Goal: Task Accomplishment & Management: Manage account settings

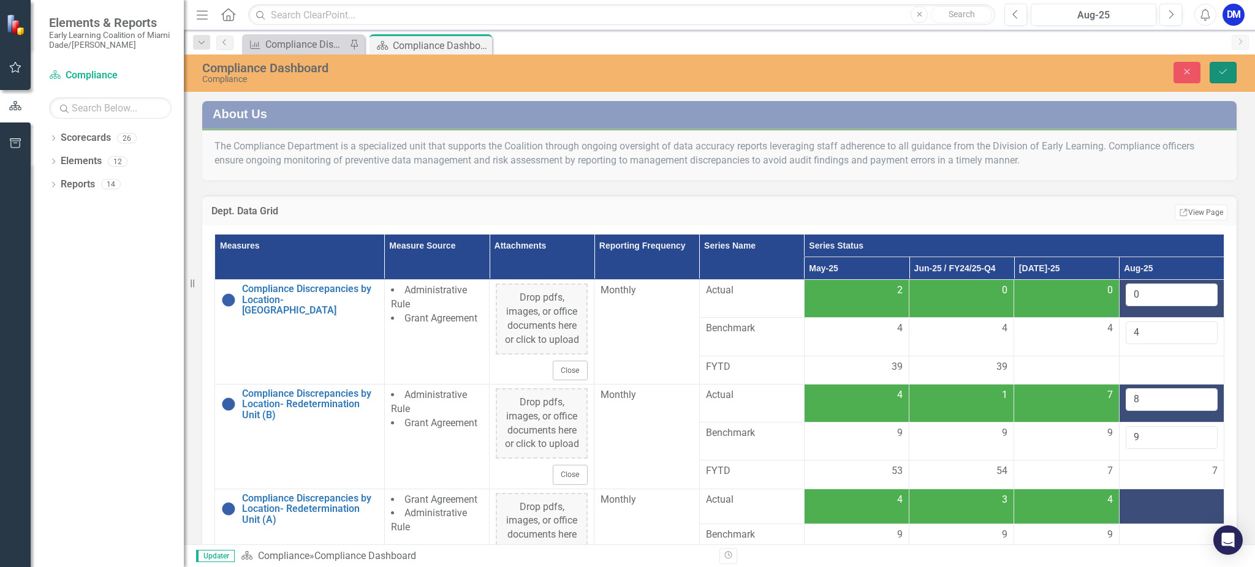
click at [1234, 74] on button "Save" at bounding box center [1223, 72] width 27 height 21
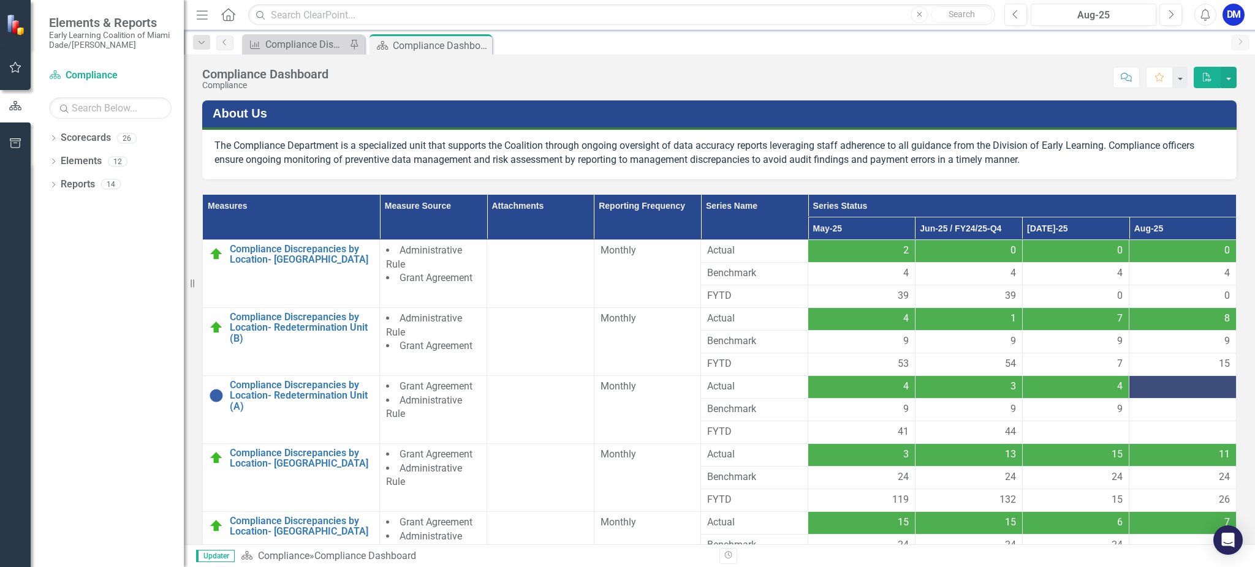
click at [1191, 392] on div at bounding box center [1182, 387] width 94 height 15
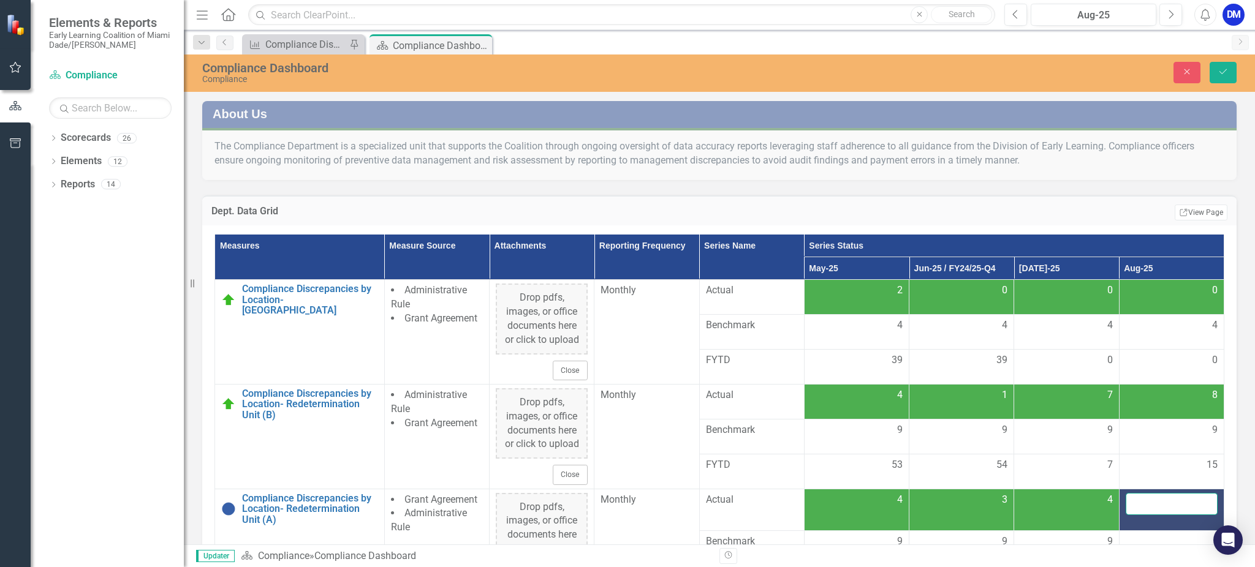
click at [1161, 493] on input "number" at bounding box center [1172, 504] width 92 height 23
type input "3"
click at [730, 191] on div "Dept. Data Grid Edit Report Select Report Link View Page Measures Measure Sourc…" at bounding box center [719, 441] width 1053 height 523
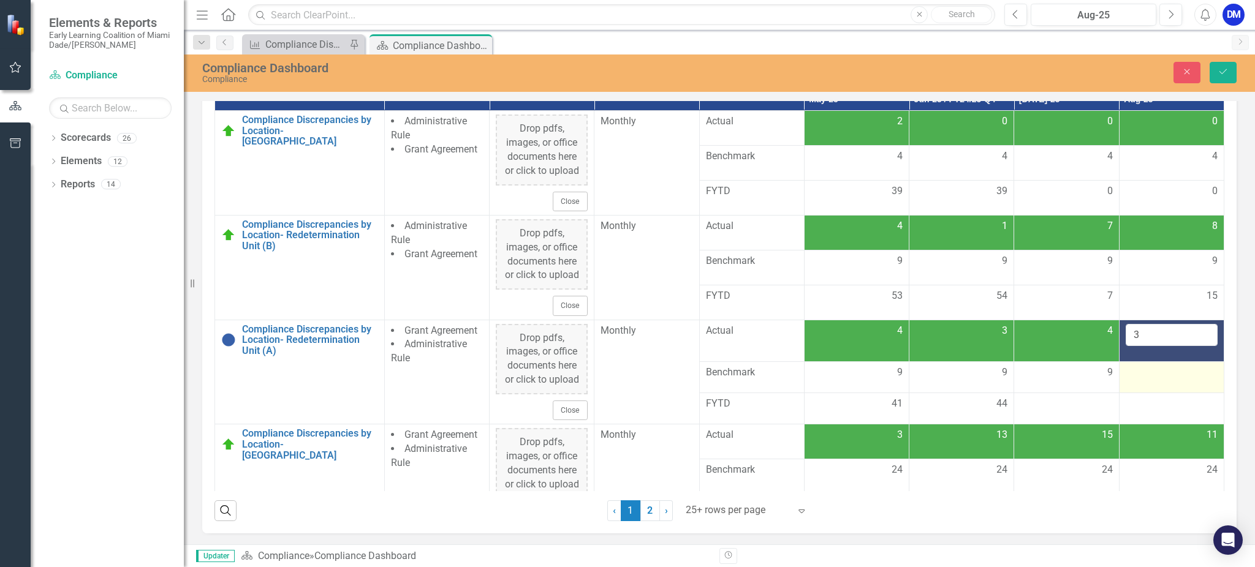
click at [1151, 379] on td at bounding box center [1171, 377] width 105 height 31
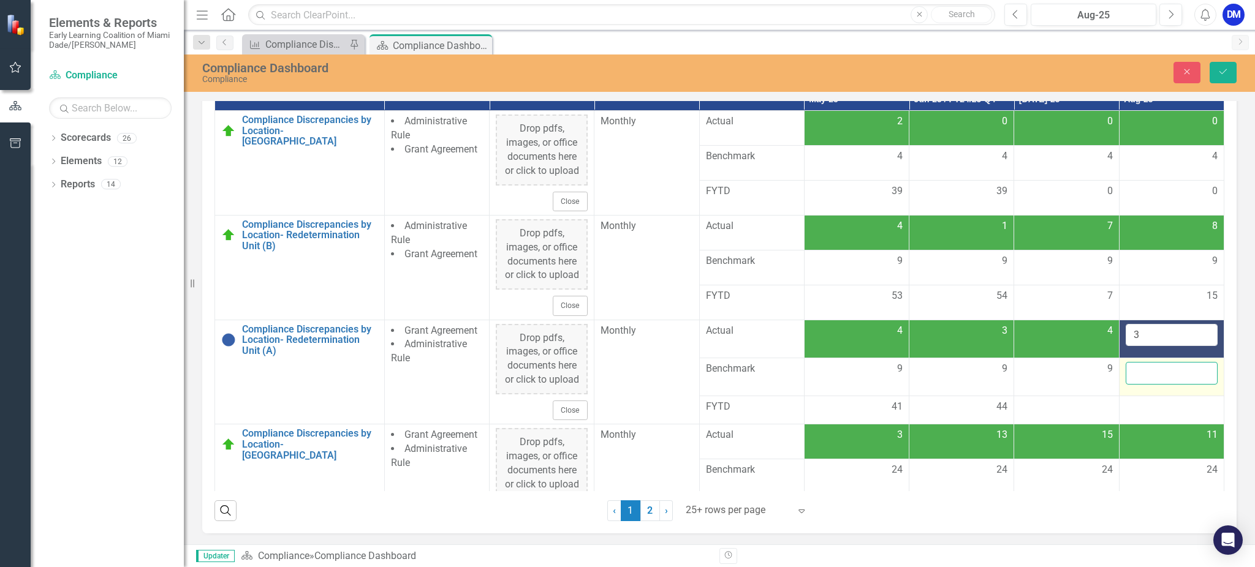
click at [1151, 377] on input "number" at bounding box center [1172, 373] width 92 height 23
type input "9"
click at [1138, 406] on div at bounding box center [1172, 407] width 92 height 15
click at [1230, 78] on button "Save" at bounding box center [1223, 72] width 27 height 21
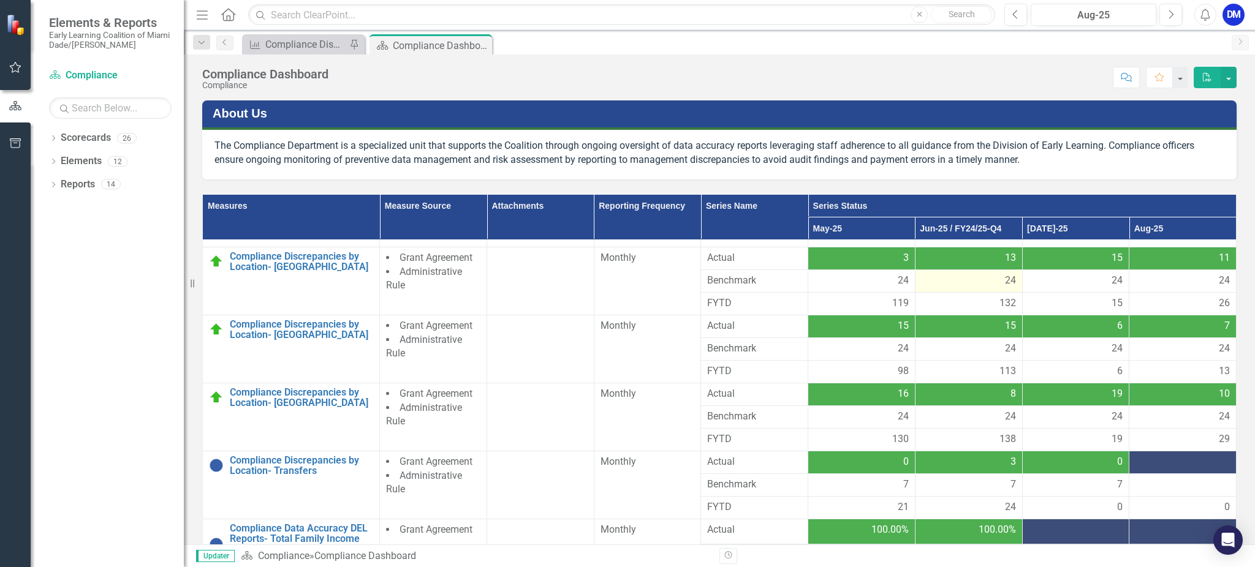
scroll to position [216, 0]
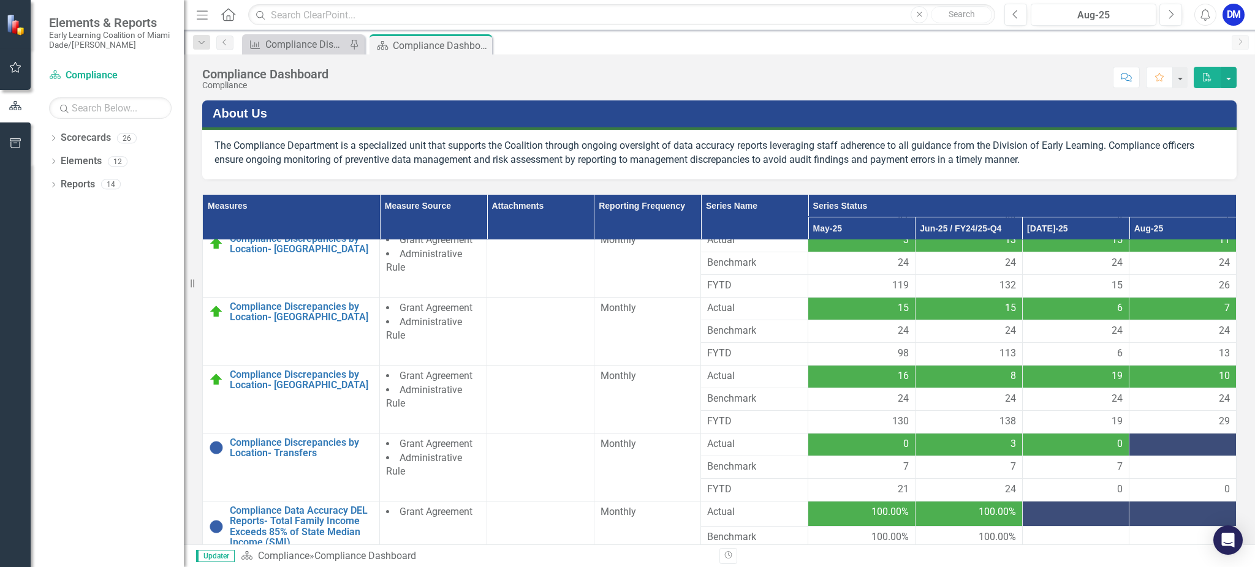
click at [1170, 445] on div at bounding box center [1182, 445] width 94 height 15
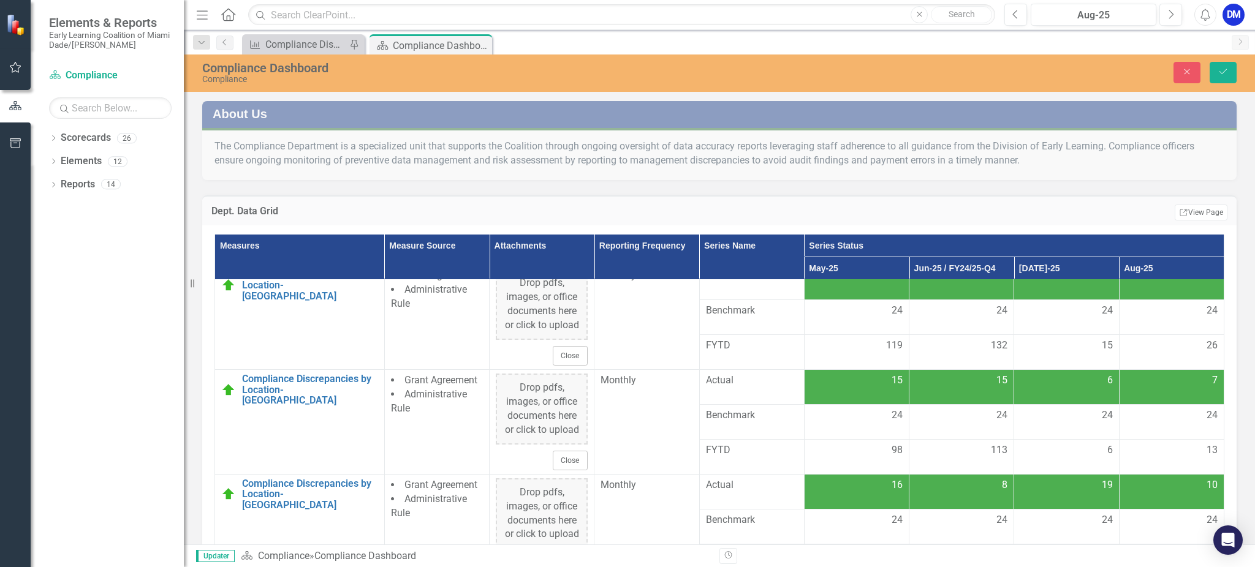
scroll to position [542, 0]
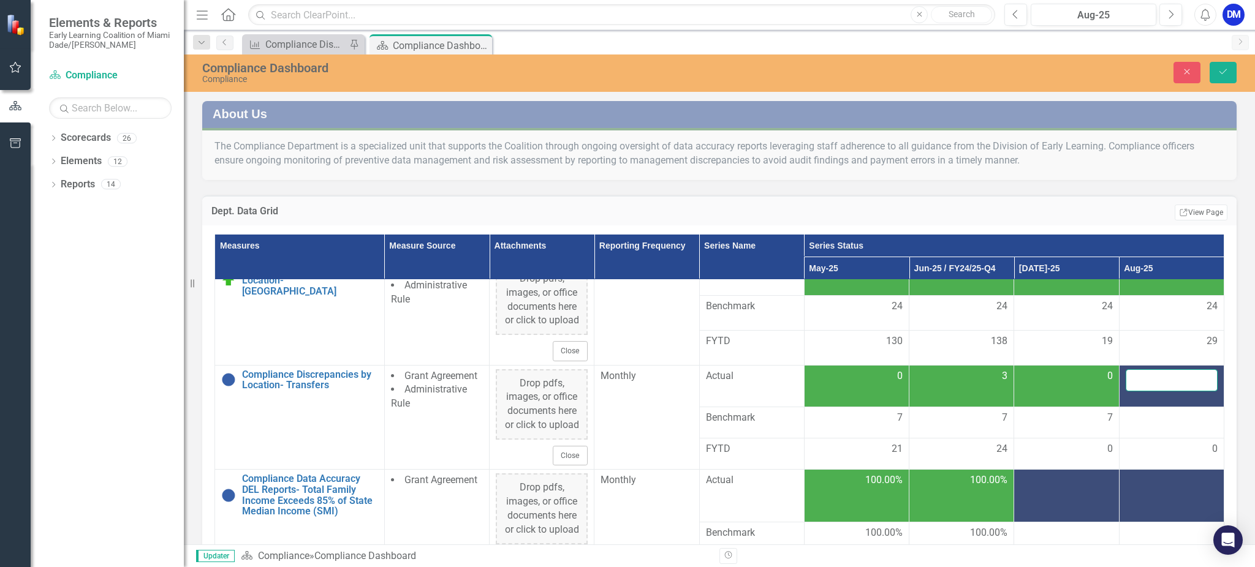
click at [1146, 383] on input "number" at bounding box center [1172, 381] width 92 height 23
type input "6"
click at [1139, 415] on div at bounding box center [1172, 418] width 92 height 15
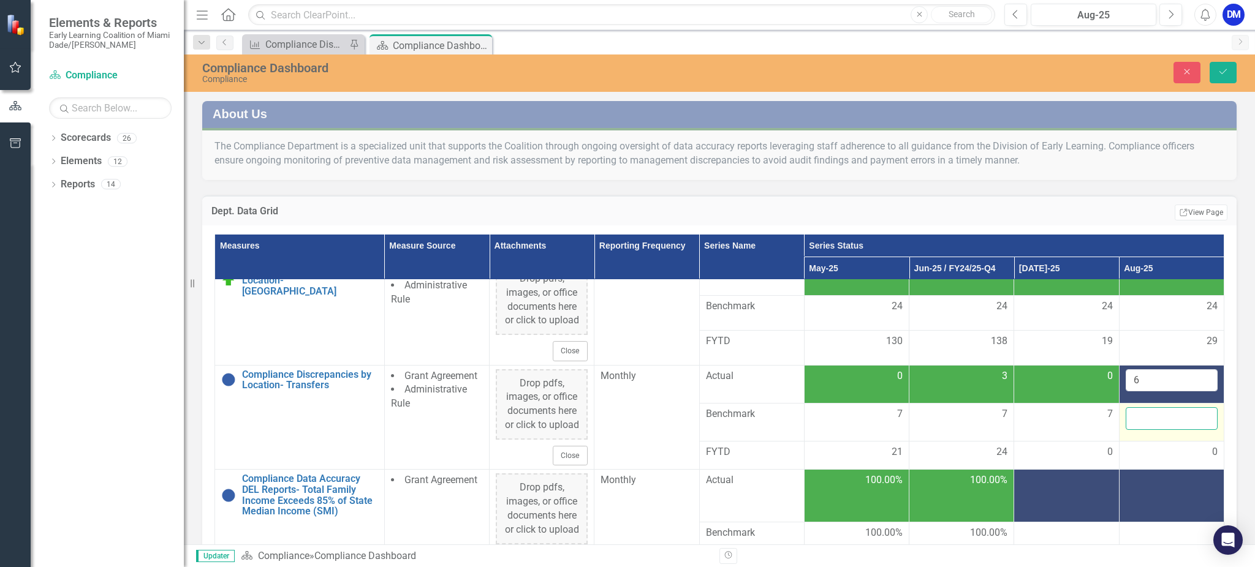
click at [1139, 415] on input "number" at bounding box center [1172, 418] width 92 height 23
type input "7"
click at [1136, 452] on td "0" at bounding box center [1171, 456] width 105 height 28
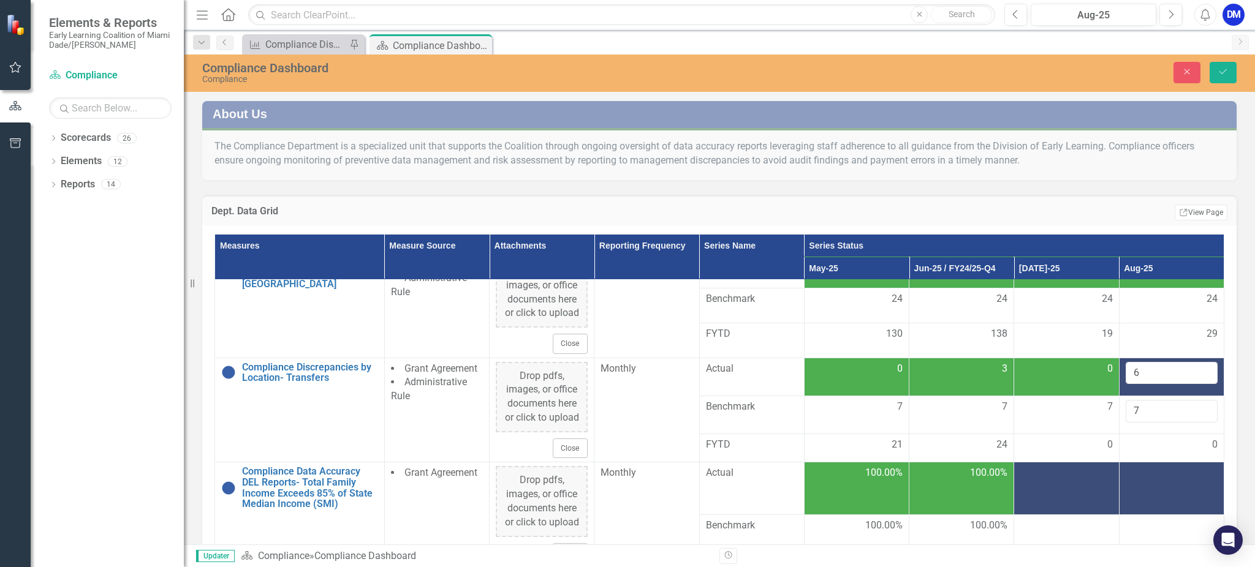
scroll to position [551, 0]
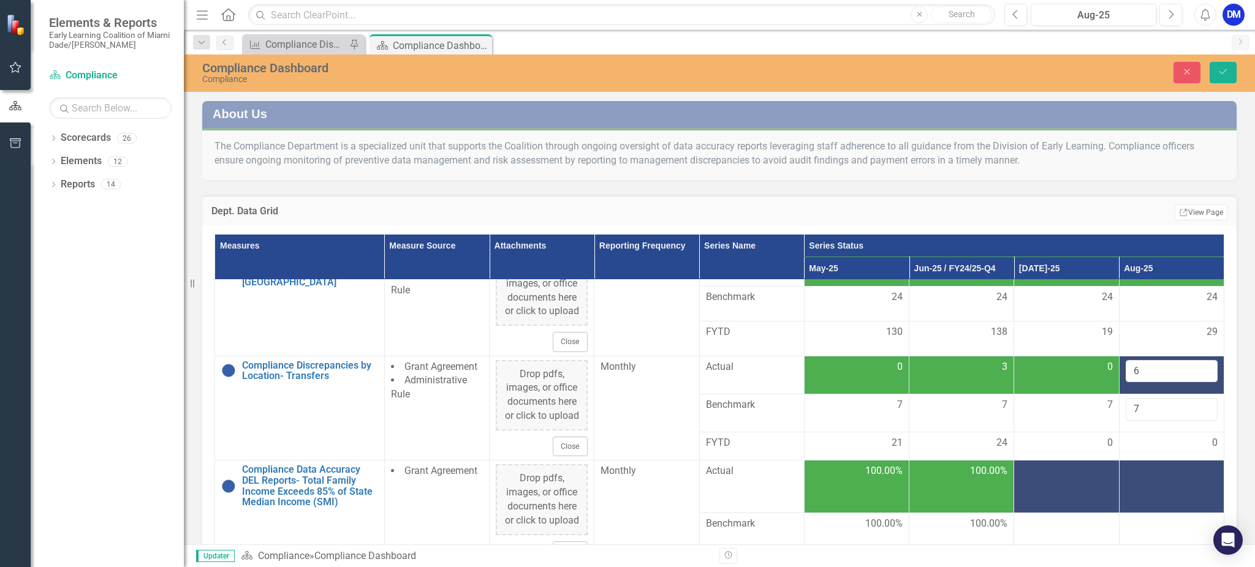
click at [1025, 491] on td at bounding box center [1066, 487] width 105 height 52
click at [621, 374] on td "Monthly" at bounding box center [646, 408] width 105 height 105
click at [1047, 488] on td at bounding box center [1066, 487] width 105 height 52
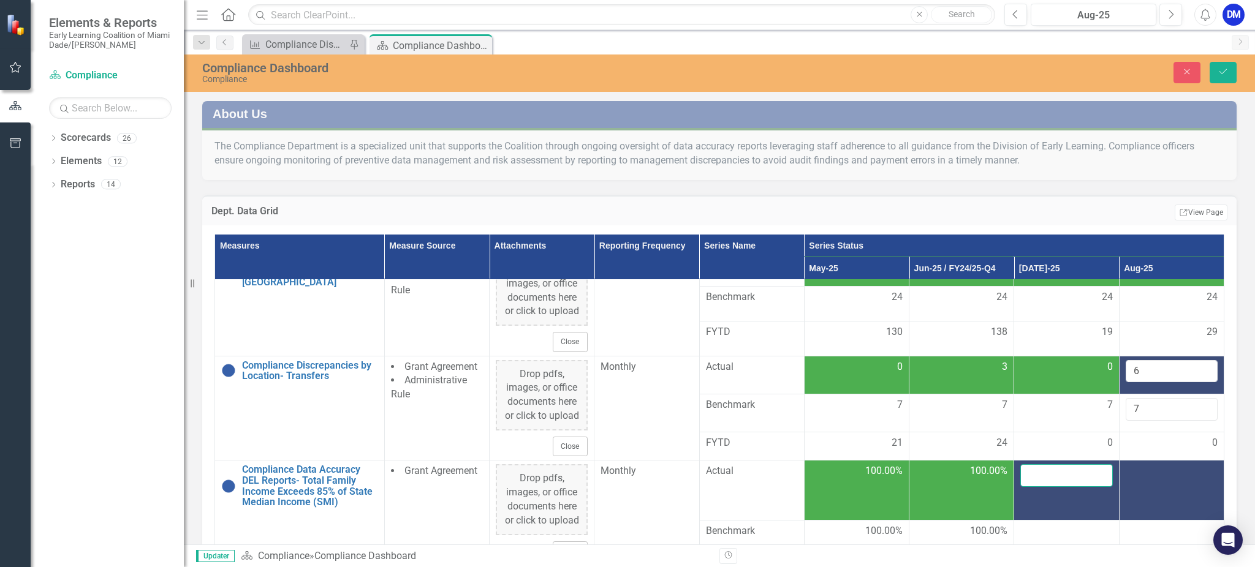
click at [1035, 464] on input "number" at bounding box center [1066, 475] width 92 height 23
type input "100"
click at [645, 491] on td "Monthly" at bounding box center [646, 513] width 105 height 105
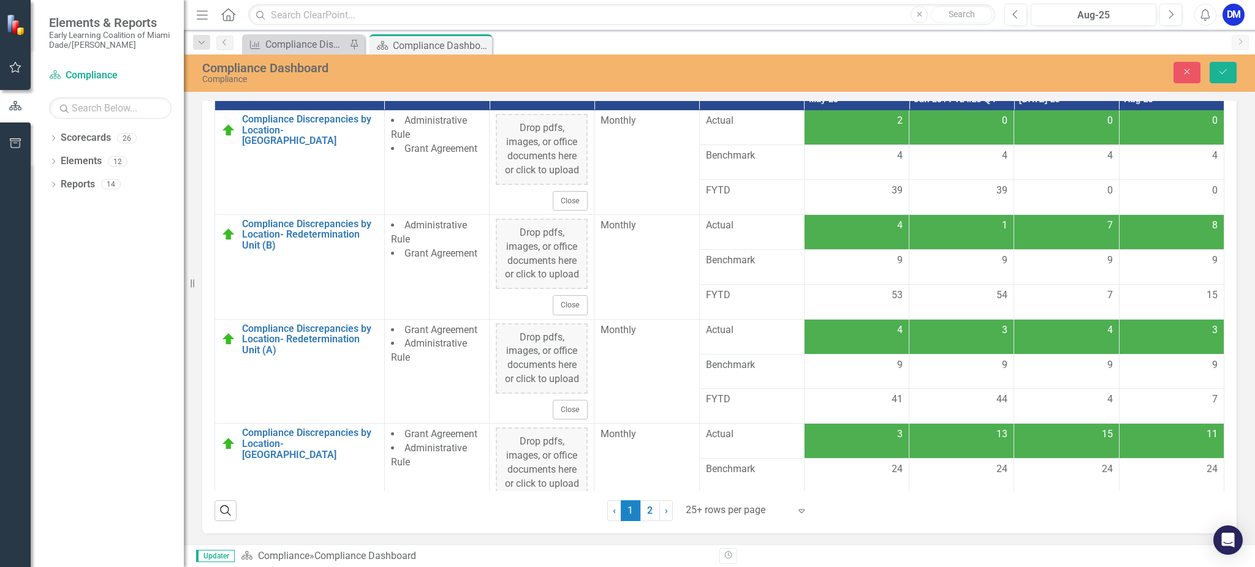
scroll to position [0, 0]
click at [1221, 72] on icon "Save" at bounding box center [1223, 71] width 11 height 9
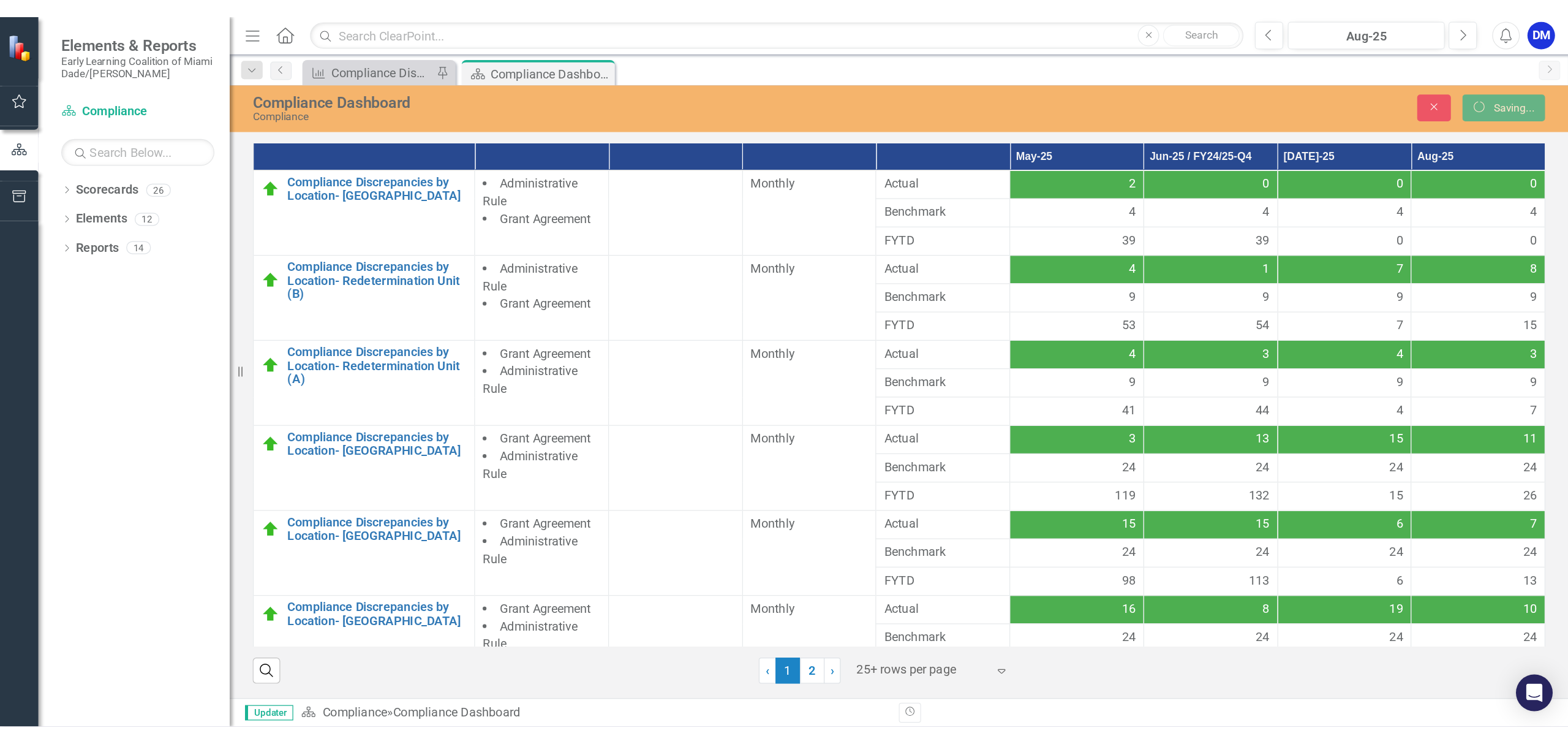
scroll to position [118, 0]
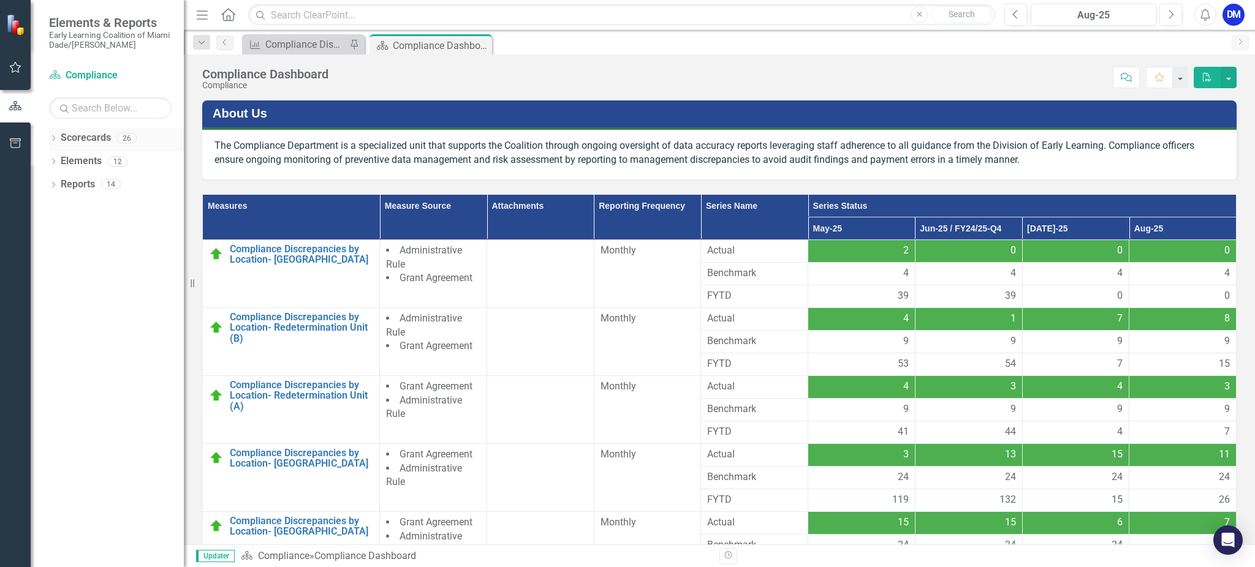
click at [85, 141] on link "Scorecards" at bounding box center [86, 138] width 50 height 14
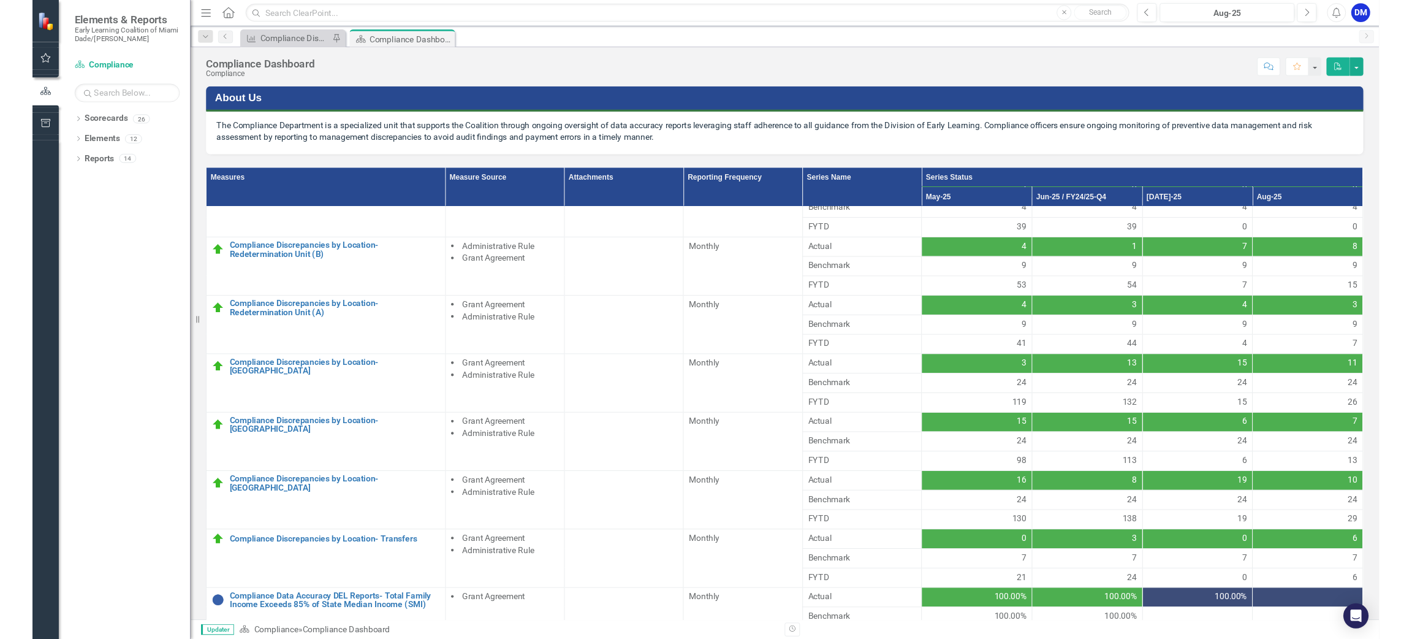
scroll to position [0, 0]
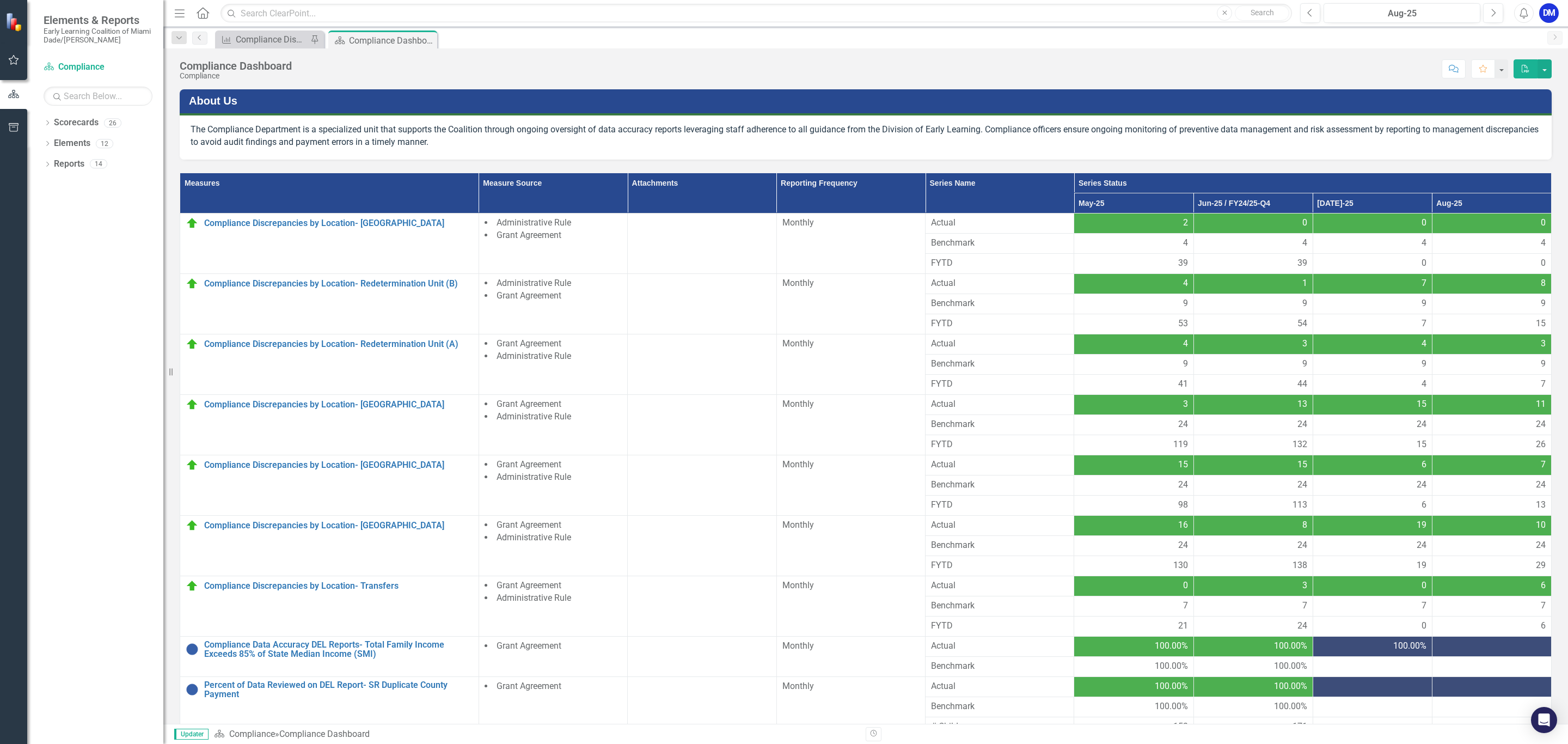
drag, startPoint x: 1332, startPoint y: 1, endPoint x: 1215, endPoint y: 455, distance: 468.8
click at [1114, 455] on td "132" at bounding box center [1253, 444] width 119 height 20
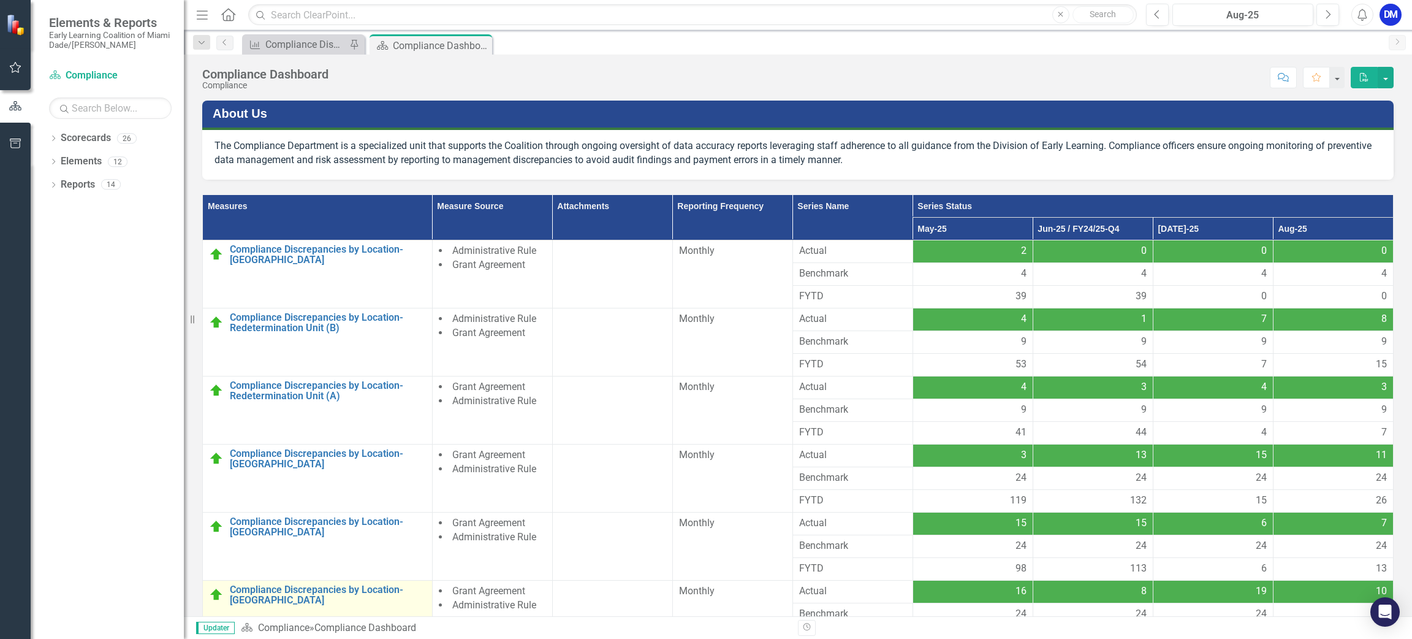
click at [395, 567] on td "Compliance Discrepancies by Location- North Link Open Element" at bounding box center [318, 614] width 230 height 68
click at [390, 567] on link "Compliance Discrepancies by Location- [GEOGRAPHIC_DATA]" at bounding box center [328, 594] width 196 height 21
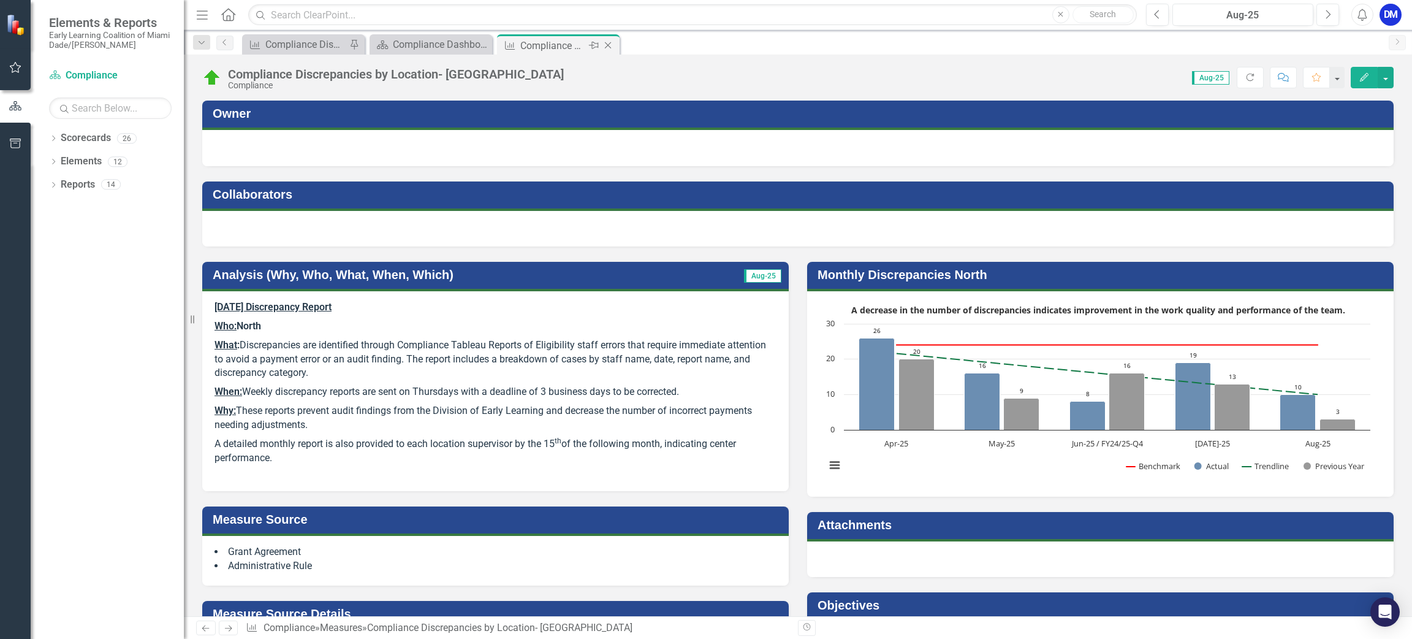
click at [604, 47] on icon "Close" at bounding box center [608, 45] width 12 height 10
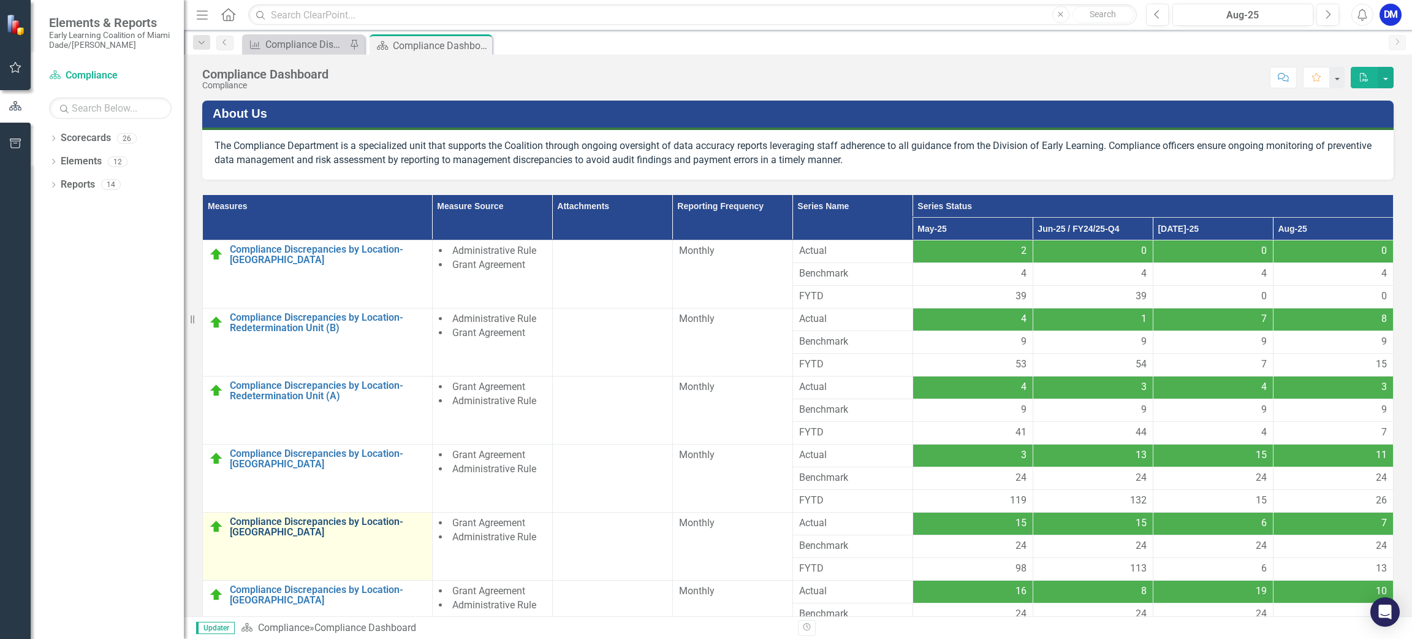
click at [297, 528] on link "Compliance Discrepancies by Location- [GEOGRAPHIC_DATA]" at bounding box center [328, 526] width 196 height 21
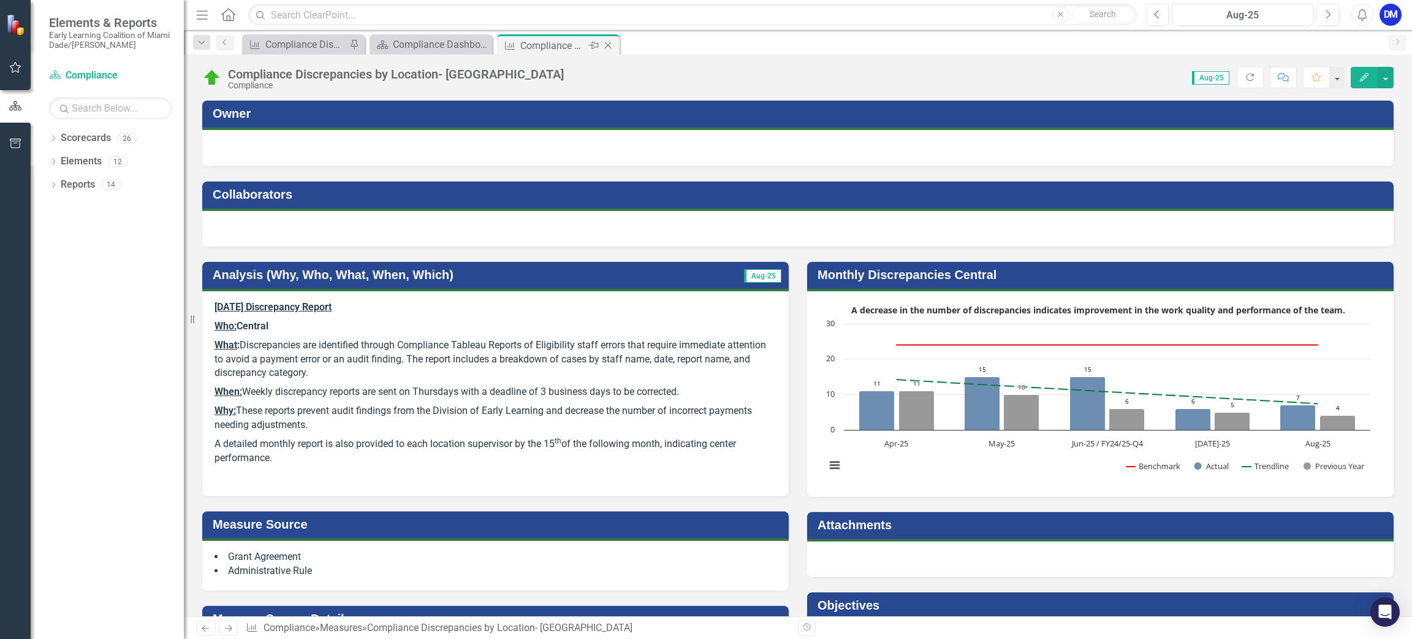
click at [608, 45] on icon "Close" at bounding box center [608, 45] width 12 height 10
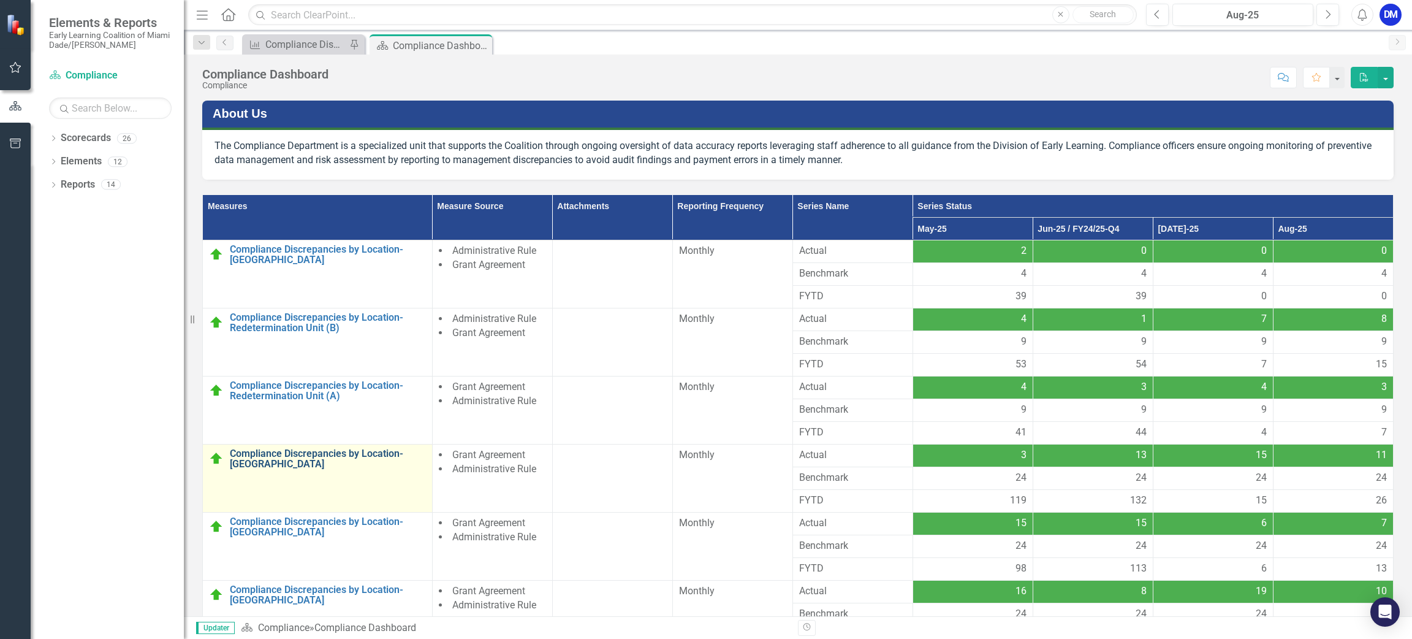
click at [317, 452] on link "Compliance Discrepancies by Location- [GEOGRAPHIC_DATA]" at bounding box center [328, 458] width 196 height 21
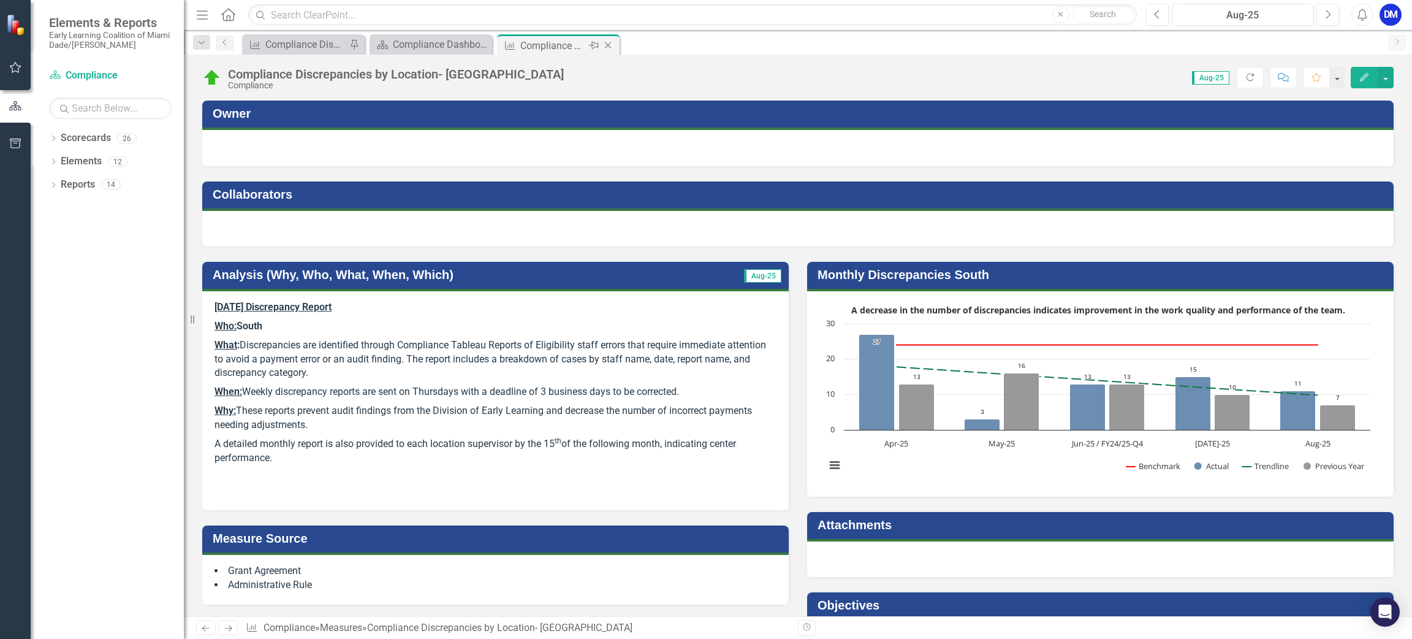
click at [610, 47] on icon at bounding box center [608, 45] width 7 height 7
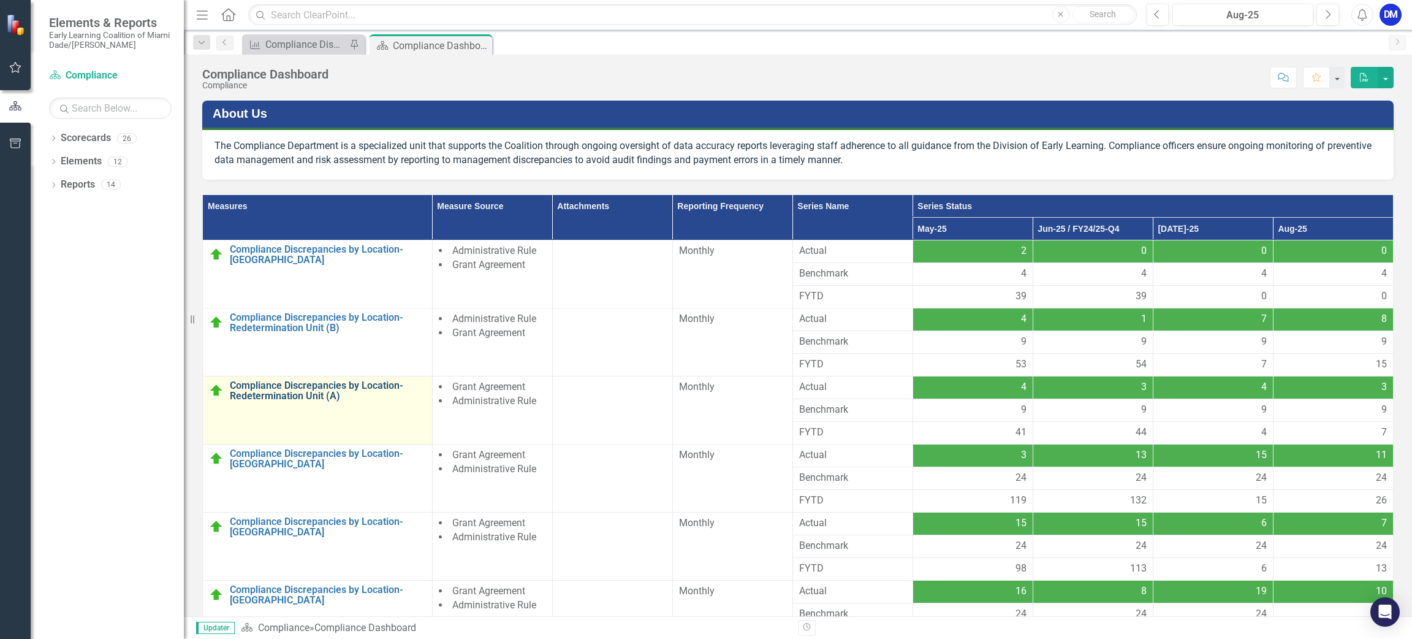
click at [303, 393] on link "Compliance Discrepancies by Location- Redetermination Unit (A)" at bounding box center [328, 390] width 196 height 21
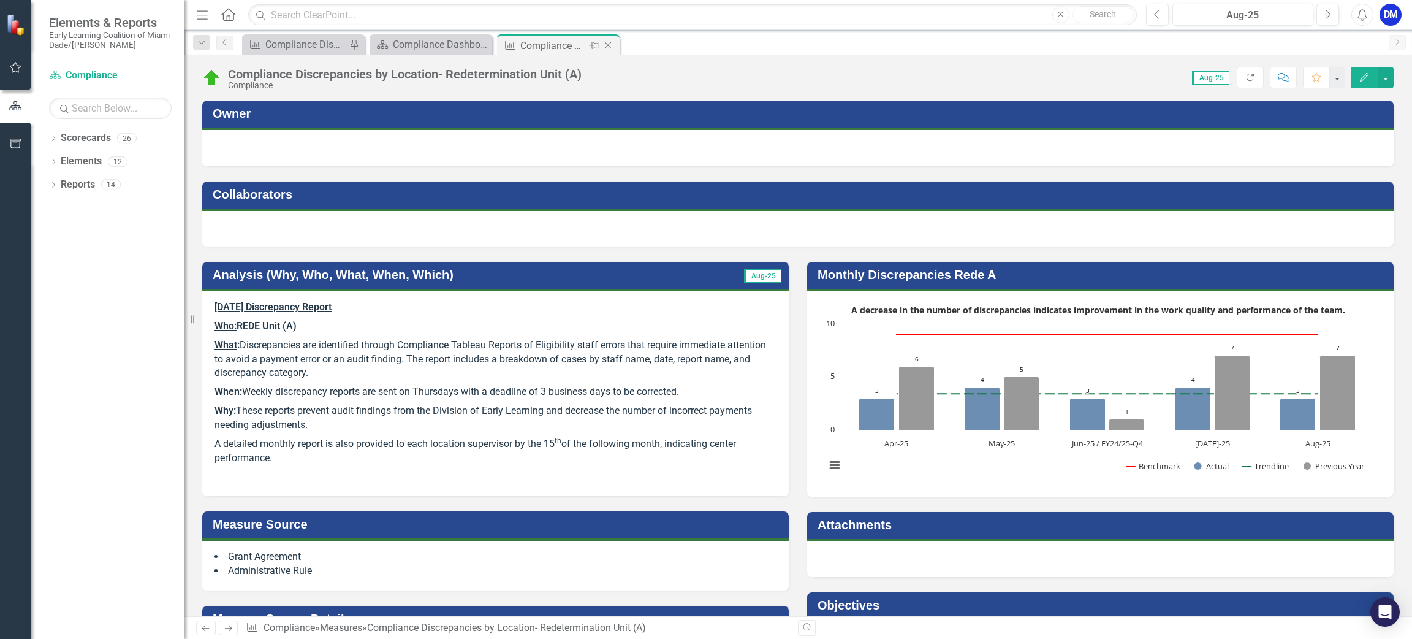
click at [612, 38] on div "Close" at bounding box center [608, 45] width 15 height 15
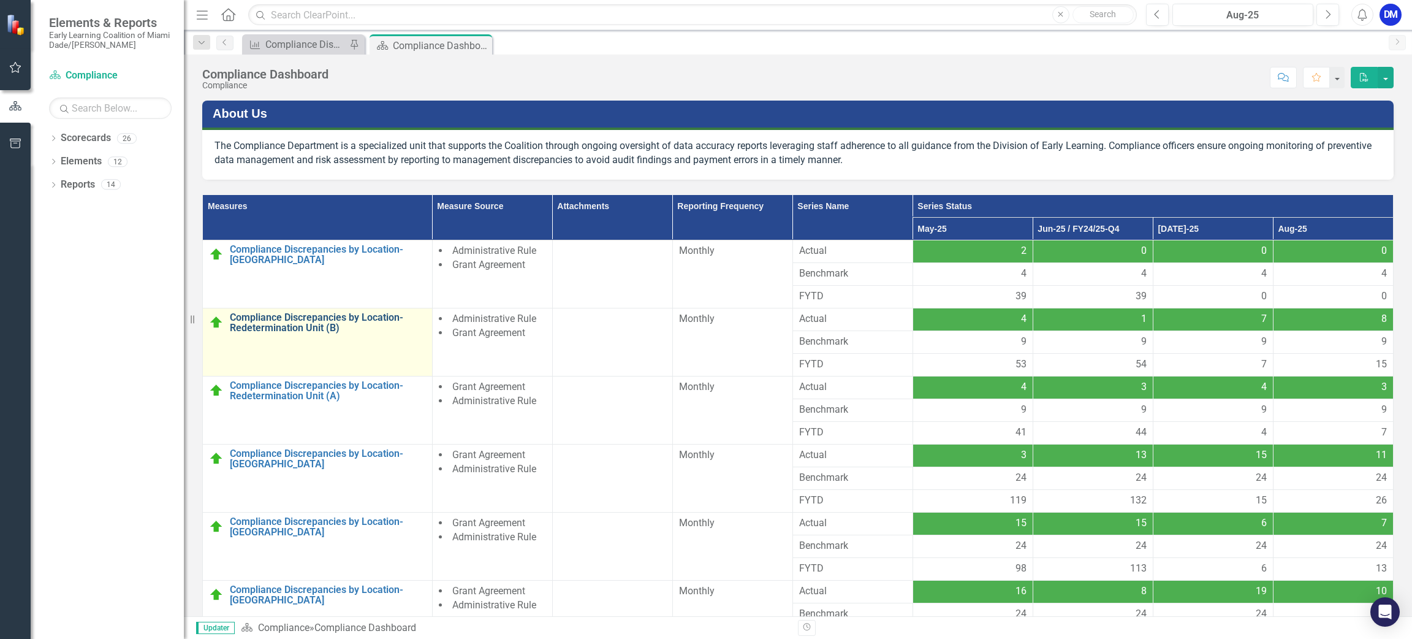
click at [311, 333] on link "Compliance Discrepancies by Location- Redetermination Unit (B)" at bounding box center [328, 322] width 196 height 21
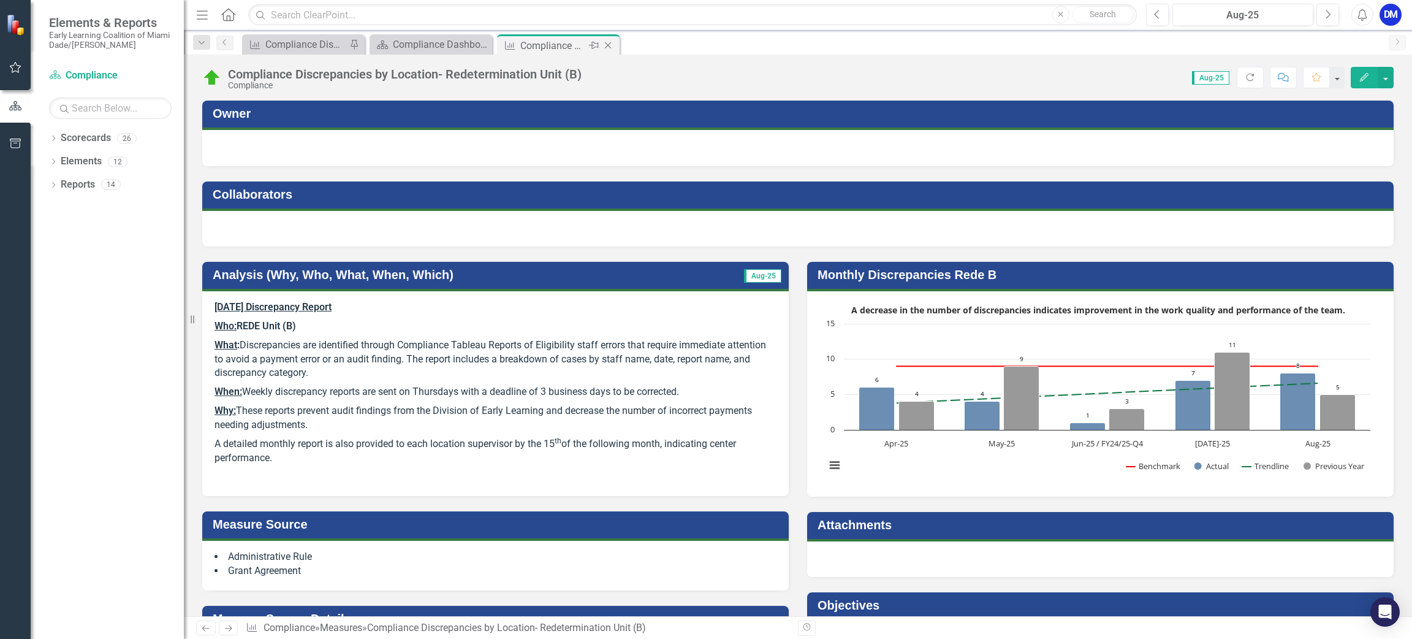
click at [608, 48] on icon "Close" at bounding box center [608, 45] width 12 height 10
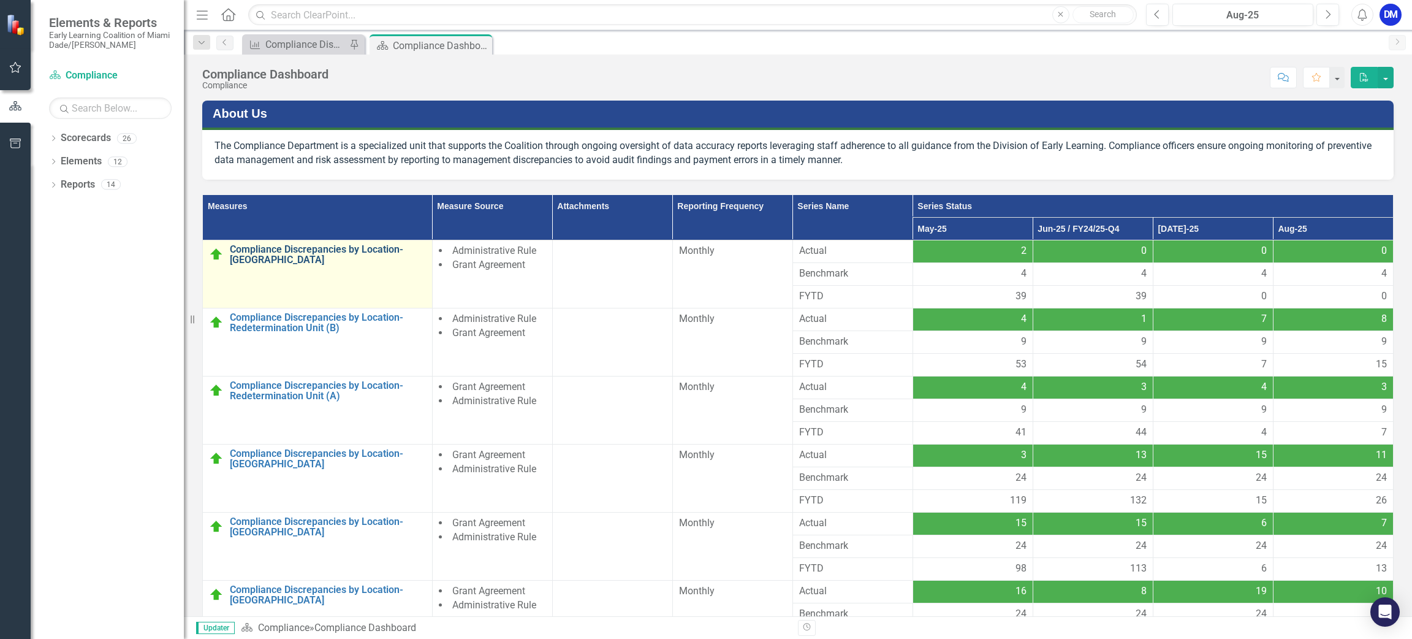
click at [301, 252] on link "Compliance Discrepancies by Location- [GEOGRAPHIC_DATA]" at bounding box center [328, 254] width 196 height 21
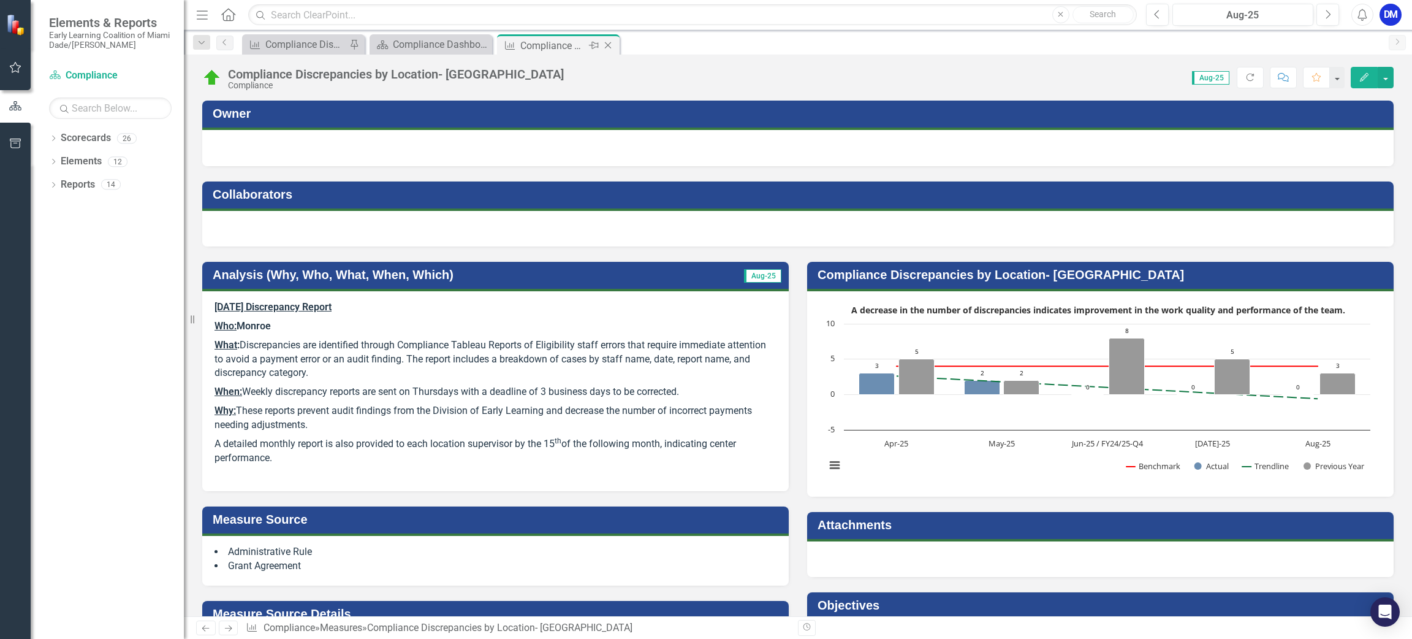
click at [612, 50] on div "Close" at bounding box center [608, 45] width 15 height 15
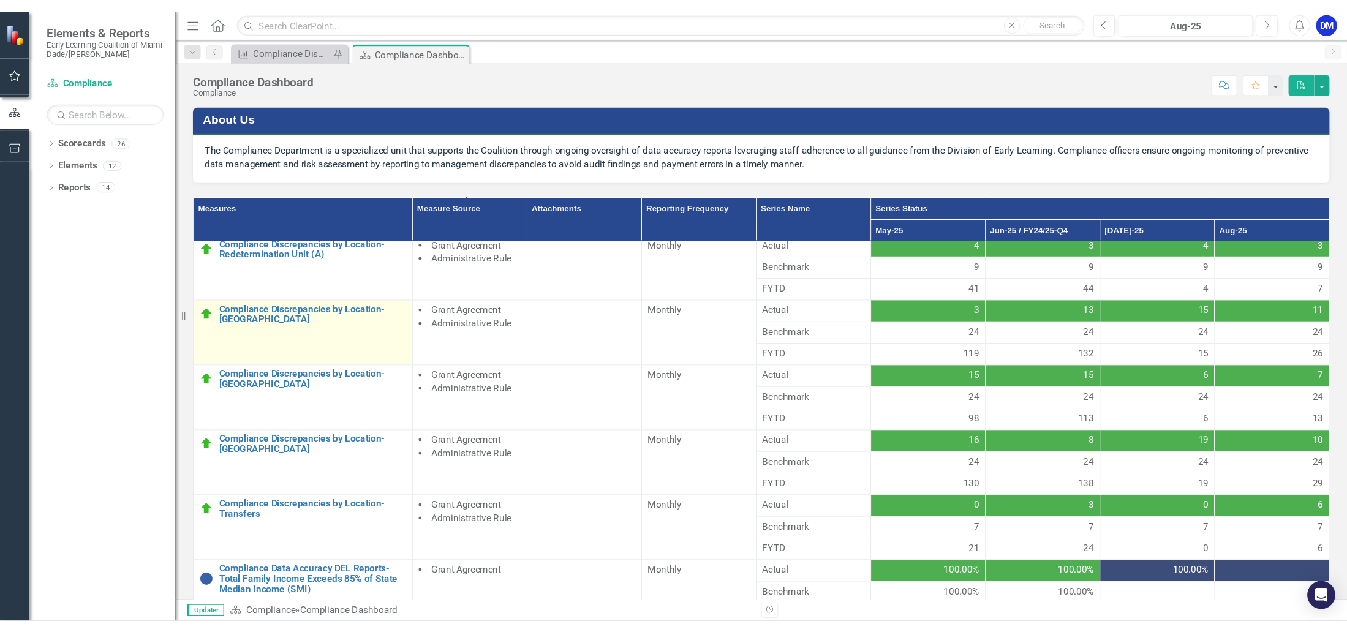
scroll to position [159, 0]
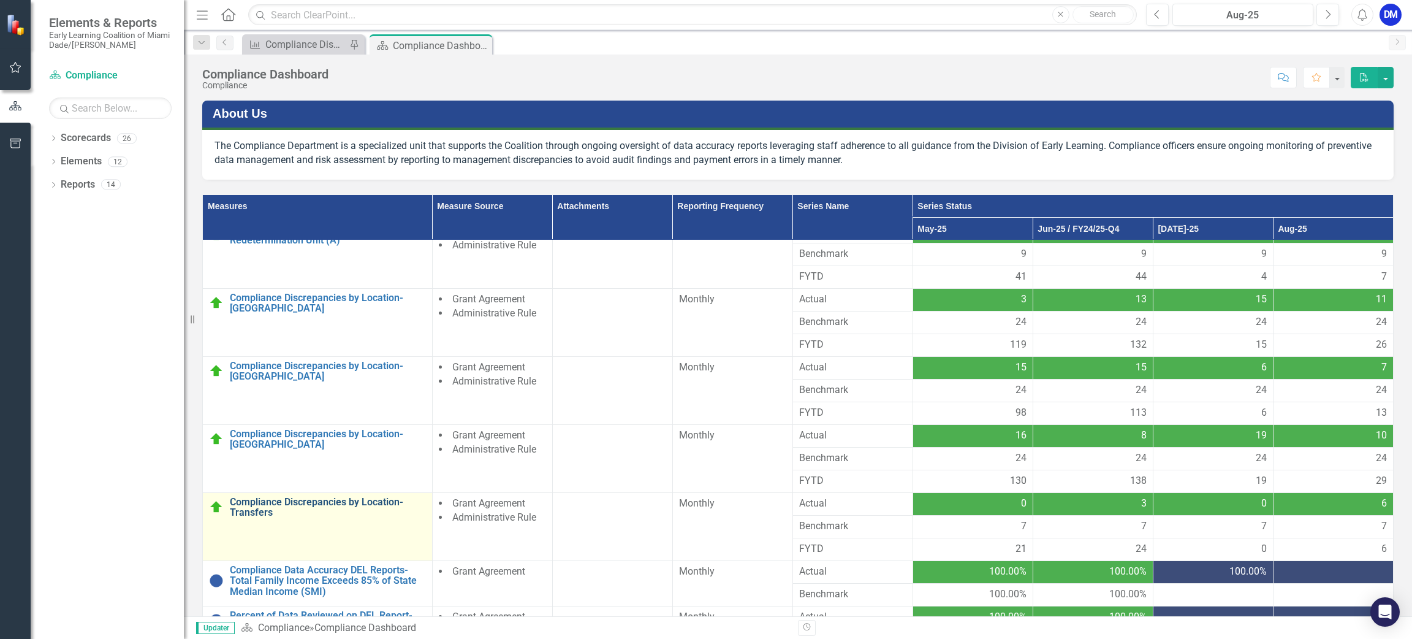
click at [403, 499] on link "Compliance Discrepancies by Location- Transfers" at bounding box center [328, 506] width 196 height 21
